Goal: Navigation & Orientation: Find specific page/section

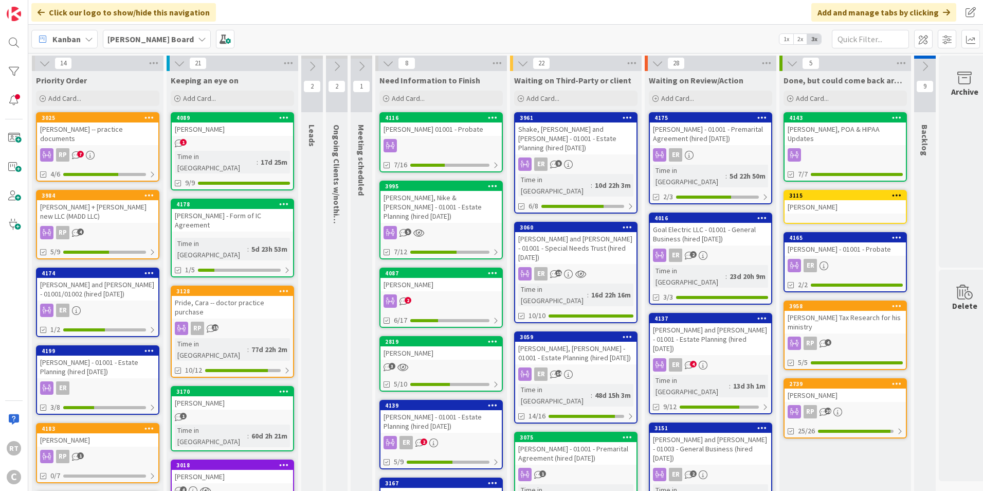
click at [99, 208] on div "[PERSON_NAME] + [PERSON_NAME] new LLC (MADD LLC)" at bounding box center [97, 211] width 121 height 23
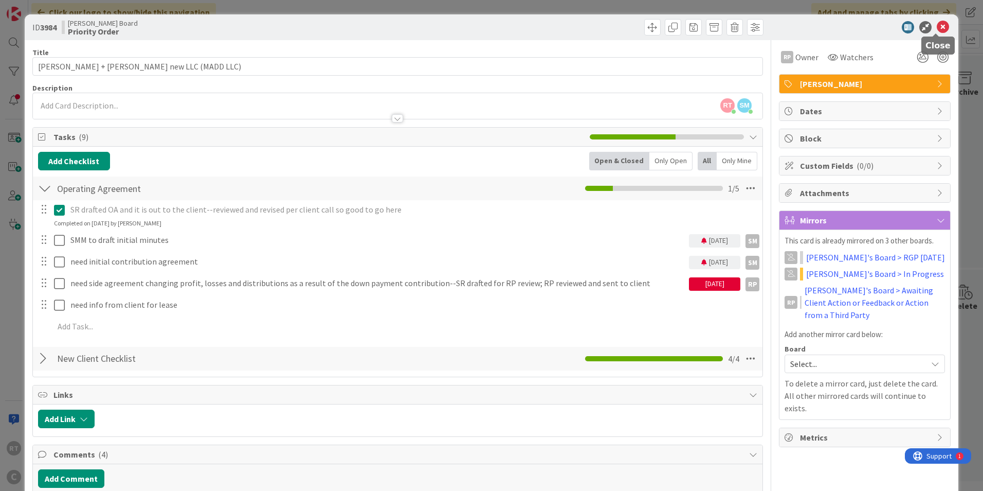
click at [937, 32] on icon at bounding box center [943, 27] width 12 height 12
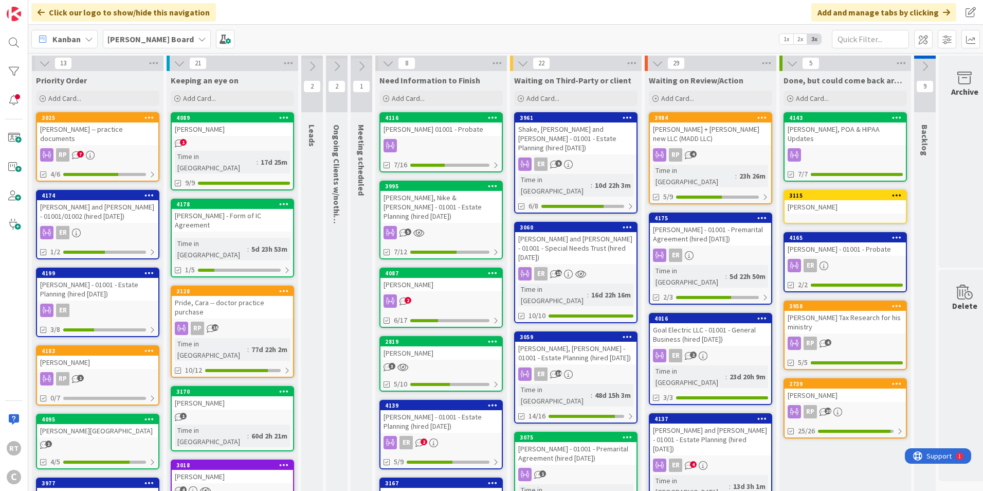
click at [87, 357] on div "[PERSON_NAME]" at bounding box center [97, 361] width 121 height 13
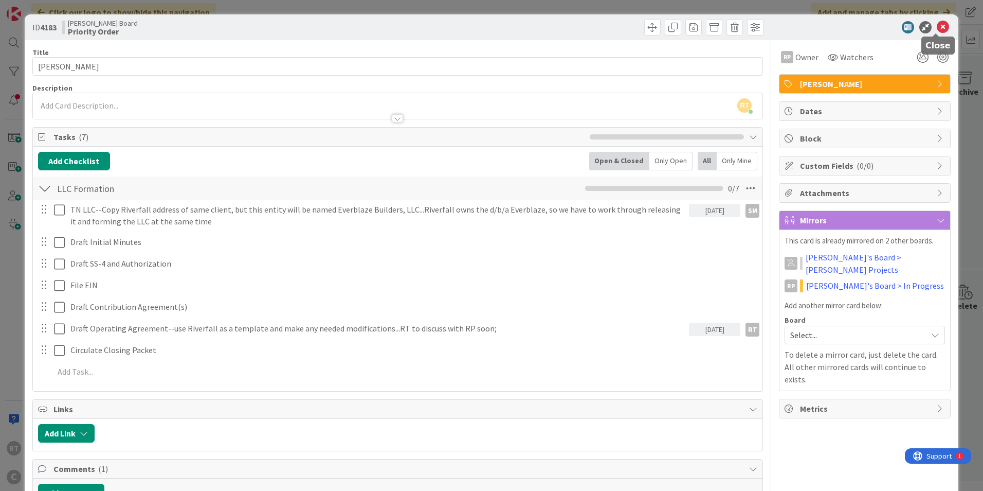
click at [937, 27] on icon at bounding box center [943, 27] width 12 height 12
